Goal: Information Seeking & Learning: Learn about a topic

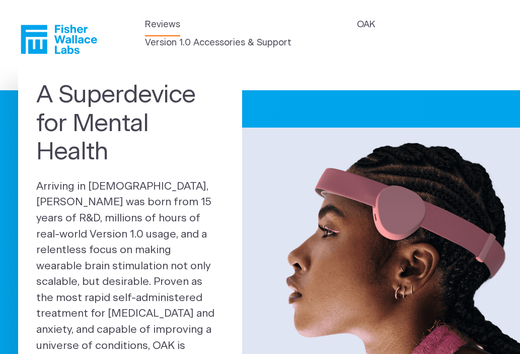
click at [155, 26] on link "Reviews" at bounding box center [162, 25] width 35 height 14
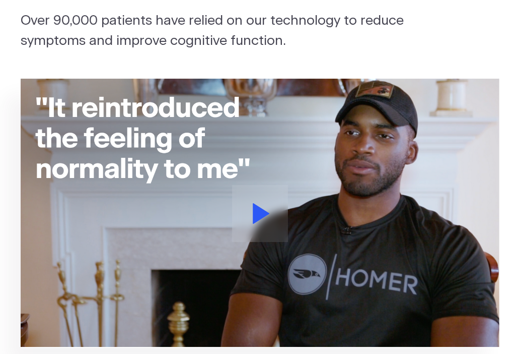
scroll to position [171, 0]
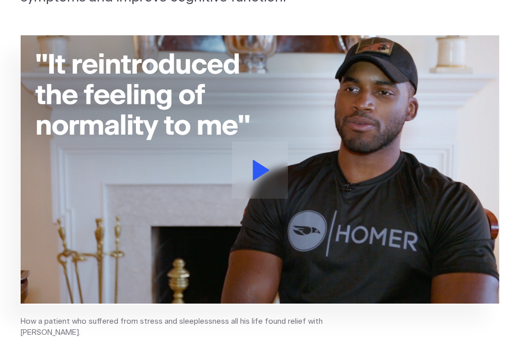
click at [251, 165] on button at bounding box center [260, 170] width 56 height 57
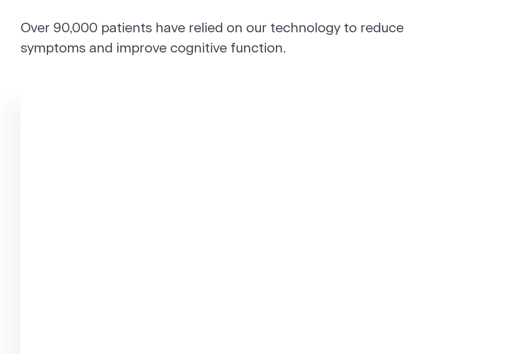
scroll to position [0, 0]
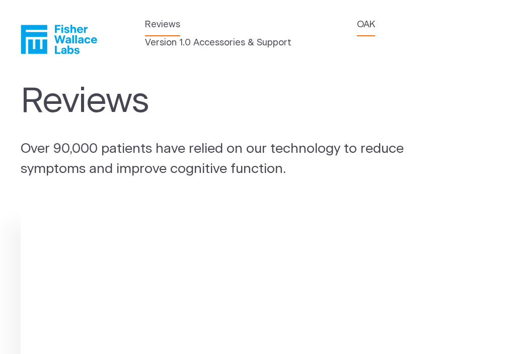
click at [363, 24] on link "OAK" at bounding box center [366, 25] width 18 height 14
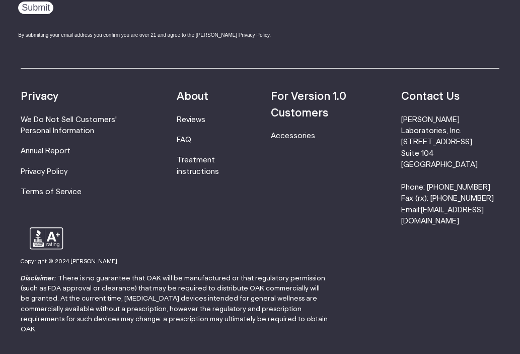
scroll to position [1687, 0]
click at [211, 157] on link "Treatment instructions" at bounding box center [198, 166] width 42 height 19
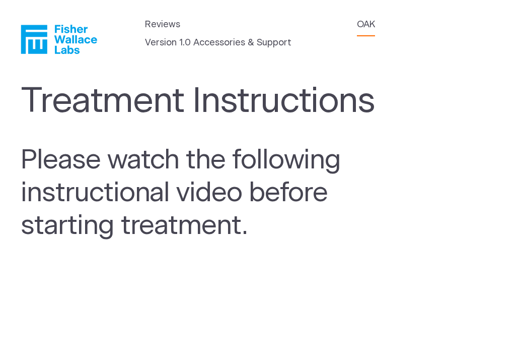
click at [366, 25] on link "OAK" at bounding box center [366, 25] width 18 height 14
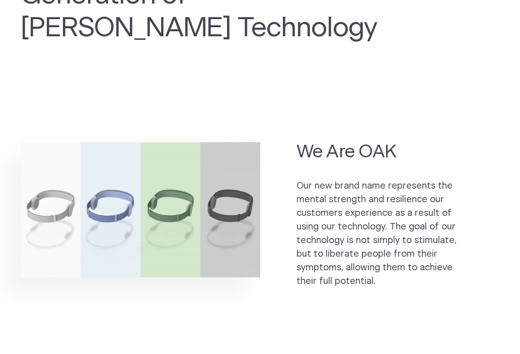
scroll to position [1703, 0]
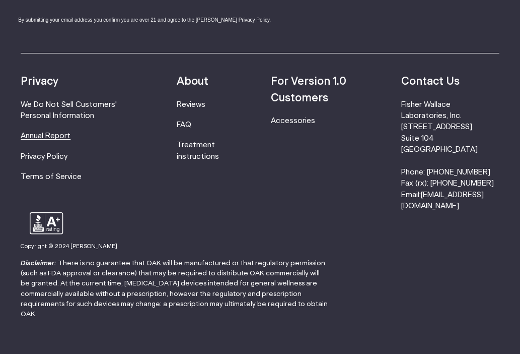
click at [51, 132] on link "Annual Report" at bounding box center [46, 136] width 50 height 8
